Goal: Task Accomplishment & Management: Use online tool/utility

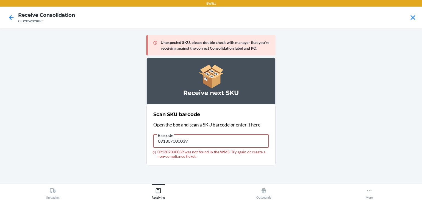
click at [185, 140] on input "091307000039" at bounding box center [210, 141] width 115 height 13
drag, startPoint x: 139, startPoint y: 128, endPoint x: 132, endPoint y: 120, distance: 10.2
click at [128, 122] on main "Unexpected SKU, please double check with manager that you're receiving against …" at bounding box center [211, 107] width 422 height 156
click at [312, 58] on main "Unexpected SKU, please double check with manager that you're receiving against …" at bounding box center [211, 107] width 422 height 156
type input "091307000039"
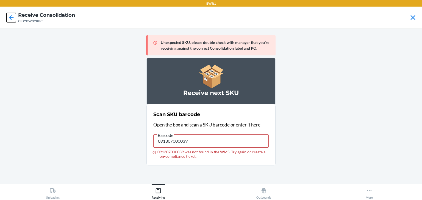
click at [14, 20] on icon at bounding box center [11, 17] width 9 height 9
drag, startPoint x: 200, startPoint y: 143, endPoint x: 139, endPoint y: 151, distance: 62.1
click at [139, 151] on main "Unexpected SKU, please double check with manager that you're receiving against …" at bounding box center [211, 107] width 422 height 156
drag, startPoint x: 198, startPoint y: 140, endPoint x: 158, endPoint y: 154, distance: 41.7
click at [158, 154] on label "Barcode 091307000039 091307000039 was not found in the WMS. Try again or create…" at bounding box center [210, 145] width 115 height 27
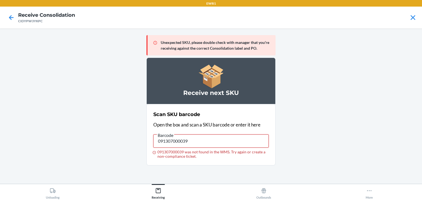
type input "\"
click at [165, 139] on input "091307000039 was not found in the WMS. Try again or create a non-compliance tic…" at bounding box center [210, 141] width 115 height 13
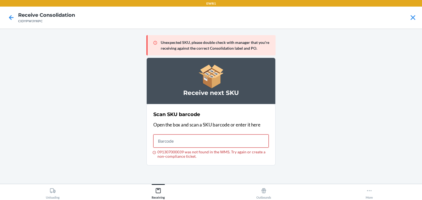
click at [207, 144] on input "091307000039 was not found in the WMS. Try again or create a non-compliance tic…" at bounding box center [210, 141] width 115 height 13
type input "091307000039"
drag, startPoint x: 224, startPoint y: 136, endPoint x: 145, endPoint y: 146, distance: 80.3
click at [145, 146] on main "Unexpected SKU, please double check with manager that you're receiving against …" at bounding box center [211, 107] width 422 height 156
type input "091307000039"
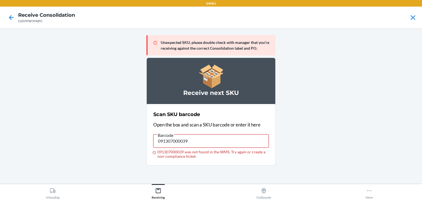
drag, startPoint x: 190, startPoint y: 141, endPoint x: 156, endPoint y: 143, distance: 34.1
click at [156, 143] on input "091307000039" at bounding box center [210, 141] width 115 height 13
type input "091307508153"
drag, startPoint x: 204, startPoint y: 138, endPoint x: 157, endPoint y: 141, distance: 46.8
click at [157, 141] on input "091307508153" at bounding box center [210, 141] width 115 height 13
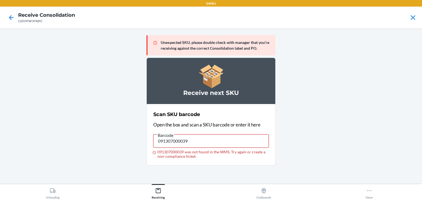
drag, startPoint x: 196, startPoint y: 143, endPoint x: 268, endPoint y: 117, distance: 76.9
click at [132, 158] on main "Unexpected SKU, please double check with manager that you're receiving against …" at bounding box center [211, 107] width 422 height 156
type input "091307000039"
click at [241, 146] on input "091307000039" at bounding box center [210, 141] width 115 height 13
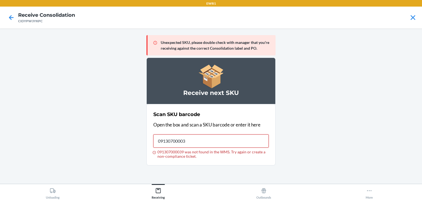
type input "091307000039"
click at [207, 141] on input "091307000039" at bounding box center [210, 141] width 115 height 13
type input "719240743317"
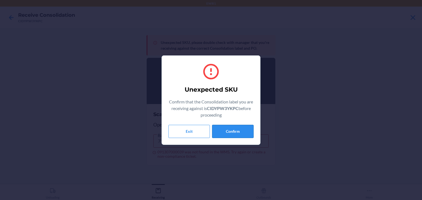
click at [241, 127] on button "Confirm" at bounding box center [232, 131] width 41 height 13
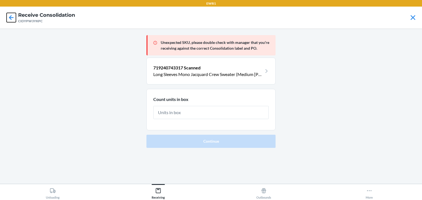
click at [9, 13] on icon at bounding box center [11, 17] width 9 height 9
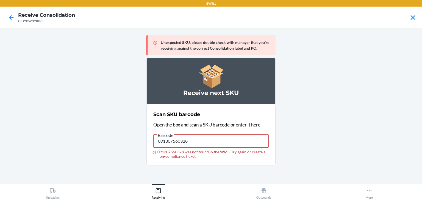
click at [197, 143] on input "091307560328" at bounding box center [210, 141] width 115 height 13
type input "091307560328"
click at [197, 143] on input "091307560328" at bounding box center [210, 141] width 115 height 13
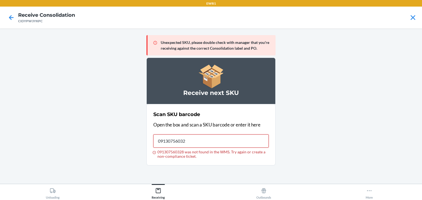
type input "091307560328"
click at [201, 144] on input "091307560328" at bounding box center [210, 141] width 115 height 13
type input "091307560335"
click at [201, 144] on input "091307560335" at bounding box center [210, 141] width 115 height 13
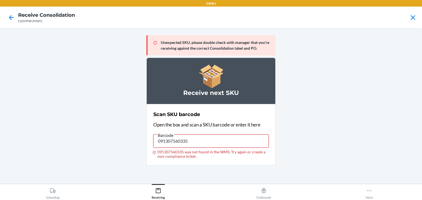
click at [201, 144] on input "091307560335" at bounding box center [210, 141] width 115 height 13
click at [154, 152] on label "Barcode 091307560335 091307560335 was not found in the WMS. Try again or create…" at bounding box center [210, 145] width 115 height 27
click at [187, 142] on input "091307560335" at bounding box center [210, 141] width 115 height 13
click at [234, 143] on input "091307560335" at bounding box center [210, 141] width 115 height 13
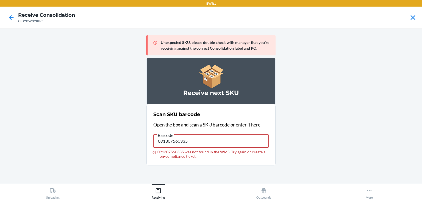
click at [234, 143] on input "091307560335" at bounding box center [210, 141] width 115 height 13
drag, startPoint x: 195, startPoint y: 145, endPoint x: 145, endPoint y: 143, distance: 50.3
click at [146, 140] on main "Unexpected SKU, please double check with manager that you're receiving against …" at bounding box center [211, 107] width 422 height 156
click at [203, 141] on input "091307560335" at bounding box center [210, 141] width 115 height 13
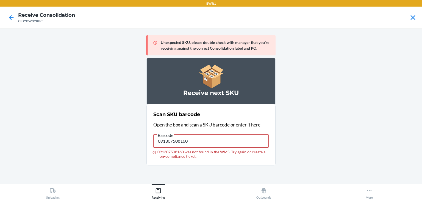
drag, startPoint x: 220, startPoint y: 142, endPoint x: 99, endPoint y: 146, distance: 121.0
click at [99, 146] on main "Unexpected SKU, please double check with manager that you're receiving against …" at bounding box center [211, 107] width 422 height 156
drag, startPoint x: 204, startPoint y: 134, endPoint x: 141, endPoint y: 148, distance: 65.3
click at [141, 148] on main "Unexpected SKU, please double check with manager that you're receiving against …" at bounding box center [211, 107] width 422 height 156
click at [194, 138] on input "091307508177" at bounding box center [210, 141] width 115 height 13
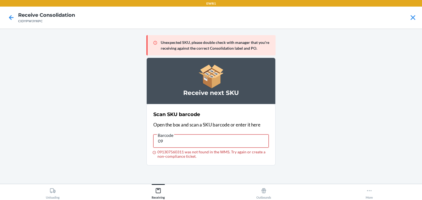
type input "0"
click at [193, 139] on input "091307508177" at bounding box center [210, 141] width 115 height 13
click at [192, 141] on input "091307508177" at bounding box center [210, 141] width 115 height 13
drag, startPoint x: 192, startPoint y: 141, endPoint x: 132, endPoint y: 140, distance: 60.5
click at [132, 140] on main "Unexpected SKU, please double check with manager that you're receiving against …" at bounding box center [211, 107] width 422 height 156
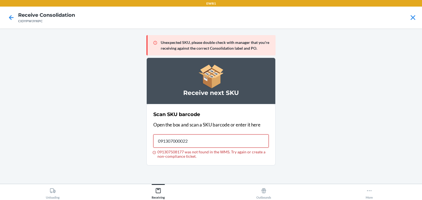
type input "091307000022"
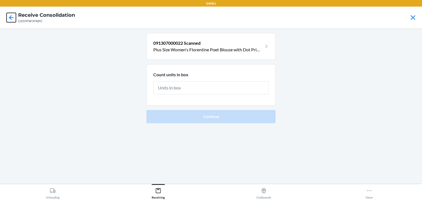
click at [9, 15] on icon at bounding box center [11, 17] width 9 height 9
drag, startPoint x: 9, startPoint y: 15, endPoint x: 6, endPoint y: 15, distance: 3.0
click at [7, 15] on icon at bounding box center [11, 17] width 9 height 9
click at [11, 15] on icon at bounding box center [11, 17] width 5 height 5
drag, startPoint x: 11, startPoint y: 15, endPoint x: 10, endPoint y: 23, distance: 7.2
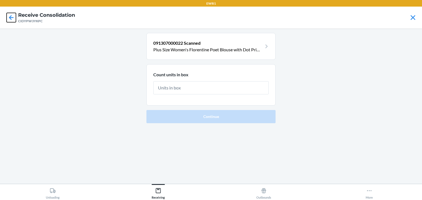
click at [9, 21] on icon at bounding box center [11, 17] width 9 height 9
click at [11, 15] on icon at bounding box center [11, 17] width 9 height 9
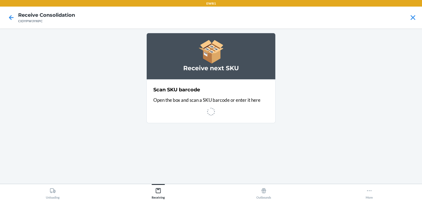
click at [15, 10] on nav "Receive Consolidation CIDYPW3YKPC" at bounding box center [211, 18] width 422 height 22
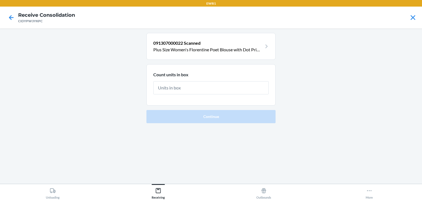
drag, startPoint x: 0, startPoint y: 10, endPoint x: 2, endPoint y: 12, distance: 2.8
click at [2, 12] on nav "Receive Consolidation CIDYPW3YKPC" at bounding box center [211, 18] width 422 height 22
click at [14, 17] on icon at bounding box center [11, 17] width 9 height 9
click at [10, 21] on icon at bounding box center [11, 17] width 9 height 9
click at [10, 22] on icon at bounding box center [11, 17] width 9 height 9
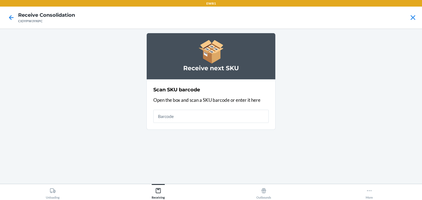
click at [182, 110] on input "text" at bounding box center [210, 116] width 115 height 13
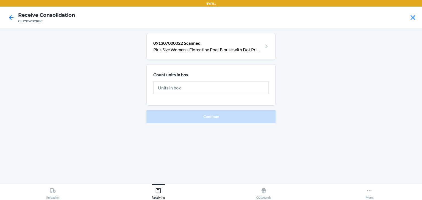
click at [193, 84] on input "text" at bounding box center [210, 87] width 115 height 13
click at [180, 88] on input "text" at bounding box center [210, 87] width 115 height 13
click at [9, 19] on icon at bounding box center [11, 17] width 9 height 9
